Goal: Communication & Community: Answer question/provide support

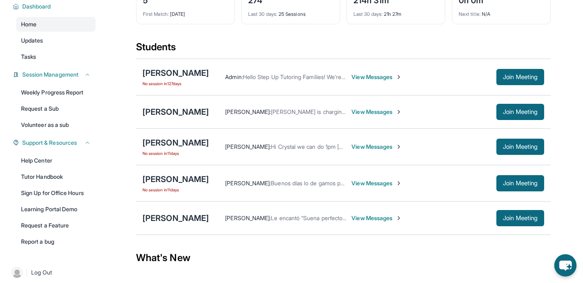
scroll to position [63, 0]
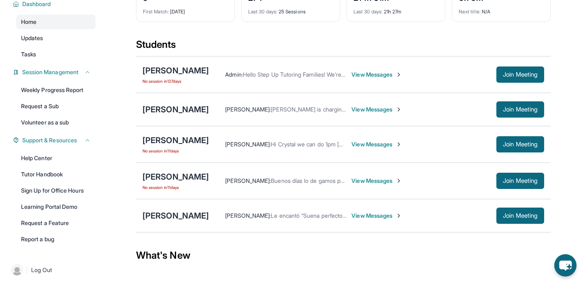
click at [402, 216] on span "View Messages" at bounding box center [376, 215] width 51 height 8
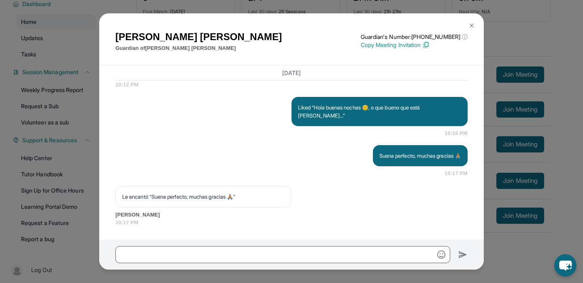
scroll to position [10307, 0]
click at [469, 23] on img at bounding box center [471, 25] width 6 height 6
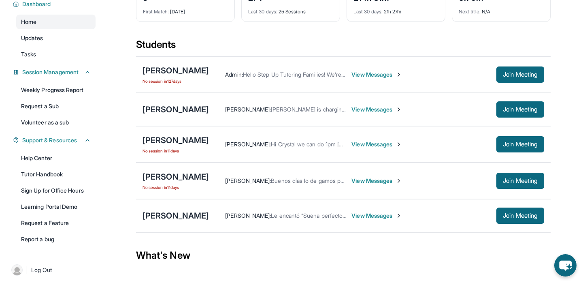
click at [374, 181] on span "View Messages" at bounding box center [376, 180] width 51 height 8
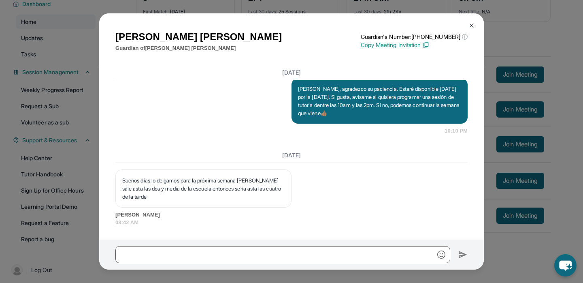
scroll to position [7188, 0]
click at [474, 30] on button at bounding box center [471, 25] width 16 height 16
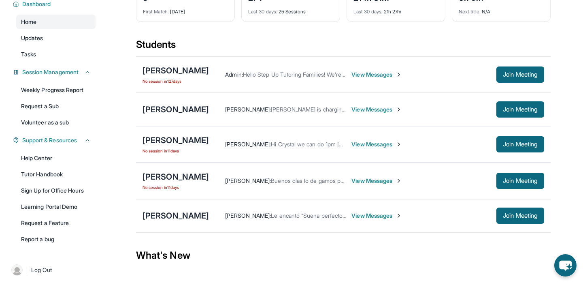
click at [402, 143] on img at bounding box center [398, 144] width 6 height 6
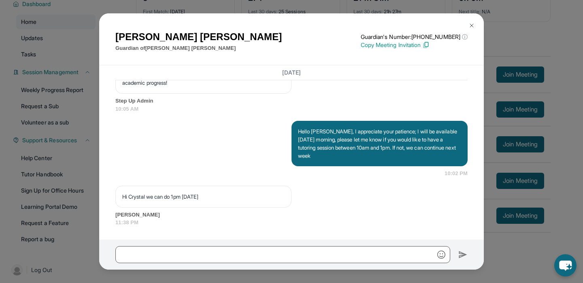
scroll to position [24510, 0]
click at [469, 23] on img at bounding box center [471, 25] width 6 height 6
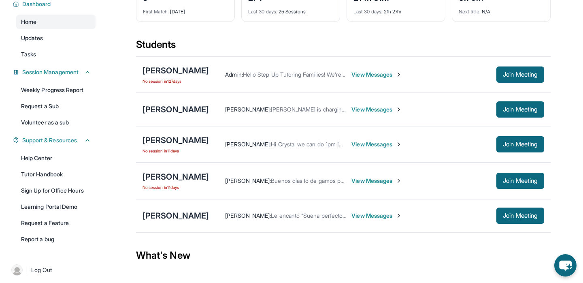
click at [402, 106] on span "View Messages" at bounding box center [376, 109] width 51 height 8
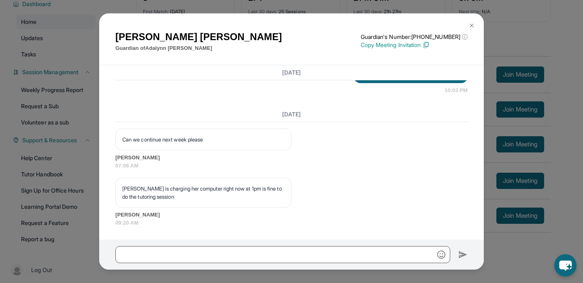
scroll to position [38878, 0]
click at [472, 24] on img at bounding box center [471, 25] width 6 height 6
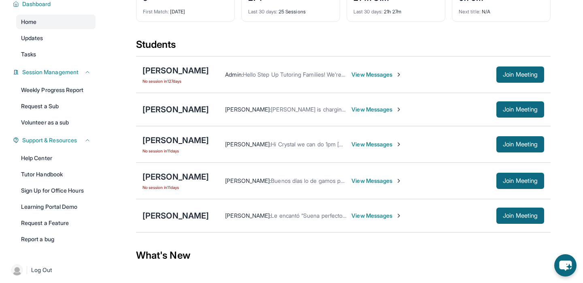
click at [365, 148] on span "View Messages" at bounding box center [376, 144] width 51 height 8
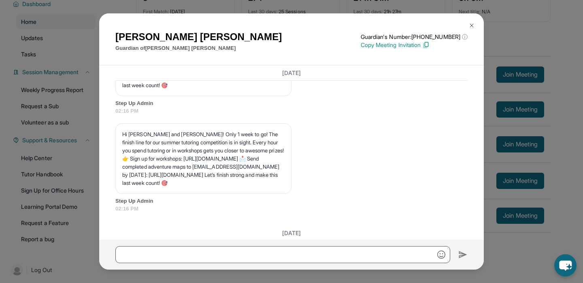
scroll to position [23477, 0]
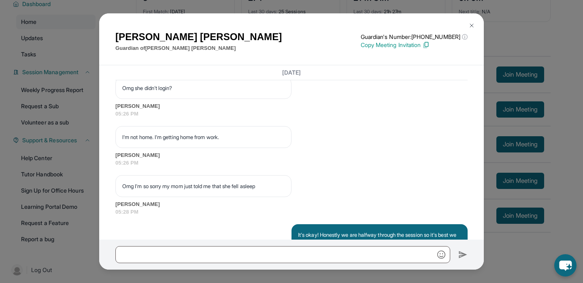
click at [467, 28] on button at bounding box center [471, 25] width 16 height 16
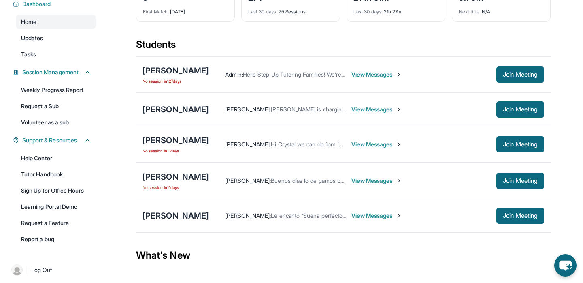
click at [381, 180] on span "View Messages" at bounding box center [376, 180] width 51 height 8
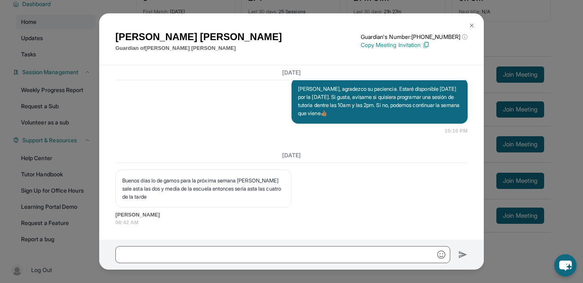
scroll to position [7179, 0]
click at [473, 22] on button at bounding box center [471, 25] width 16 height 16
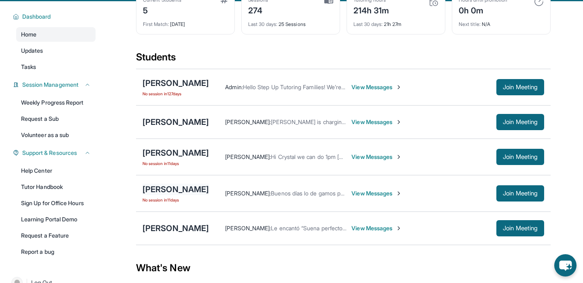
scroll to position [0, 0]
